Goal: Information Seeking & Learning: Understand process/instructions

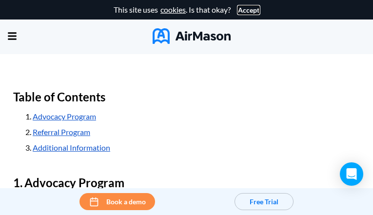
click at [246, 10] on button "Accept" at bounding box center [248, 10] width 21 height 8
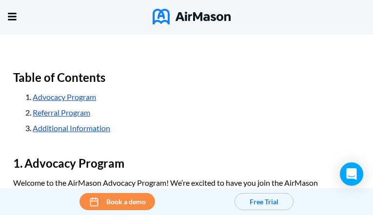
click at [186, 89] on h2 "Table of Contents" at bounding box center [186, 77] width 347 height 23
click at [0, 0] on div "Home Employee Handbook Builder Automated Policy Updates Solutions Pricing About…" at bounding box center [0, 0] width 0 height 0
